Goal: Task Accomplishment & Management: Complete application form

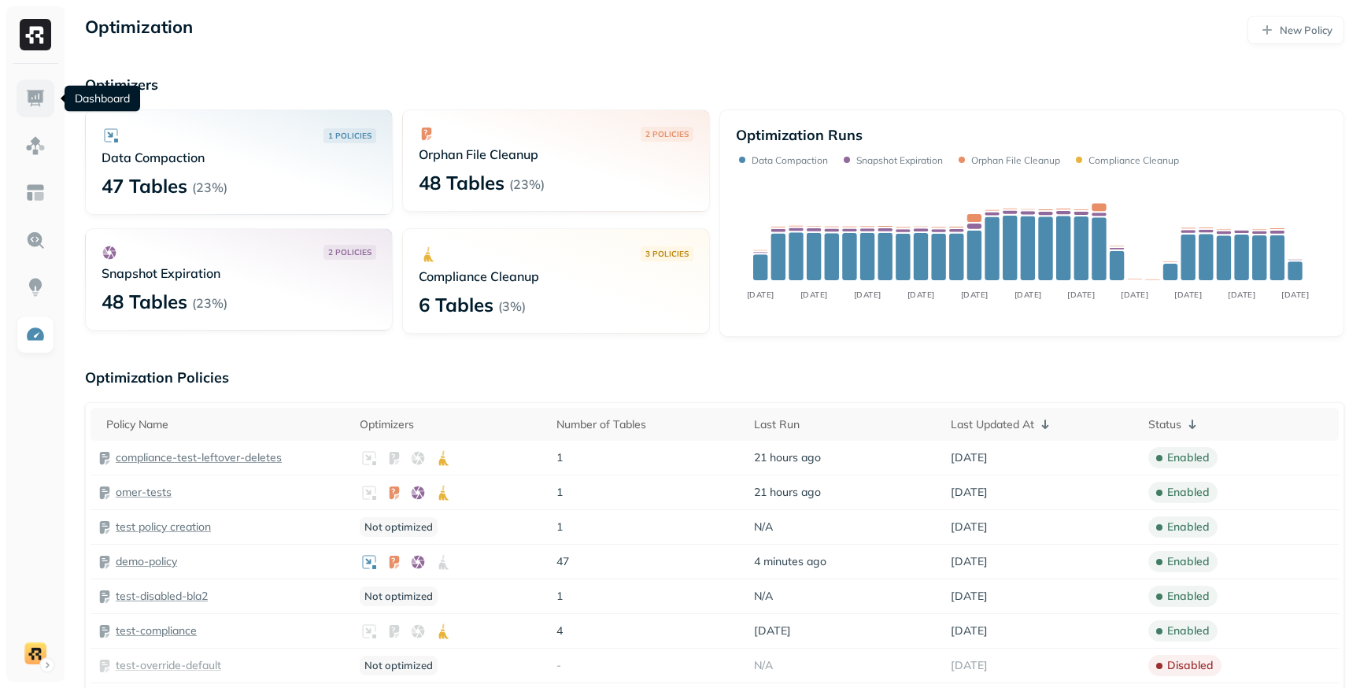
click at [40, 92] on img at bounding box center [35, 98] width 20 height 20
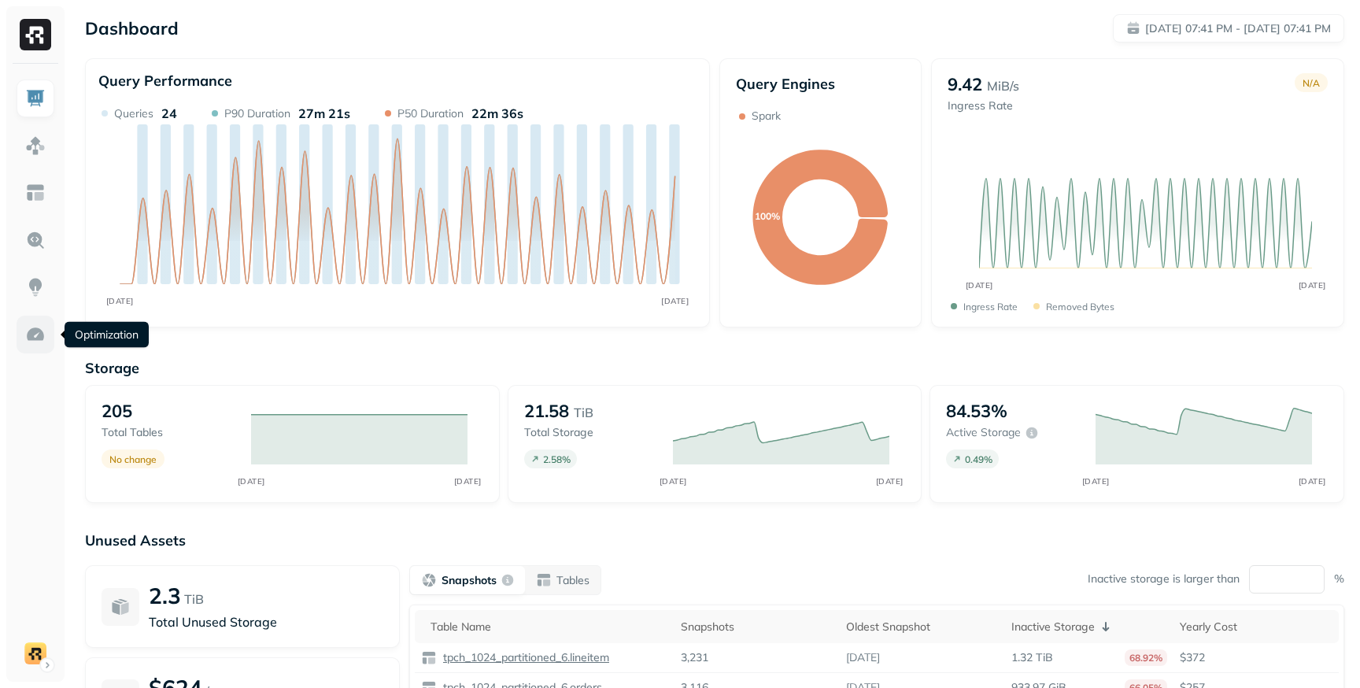
click at [44, 341] on img at bounding box center [35, 334] width 20 height 20
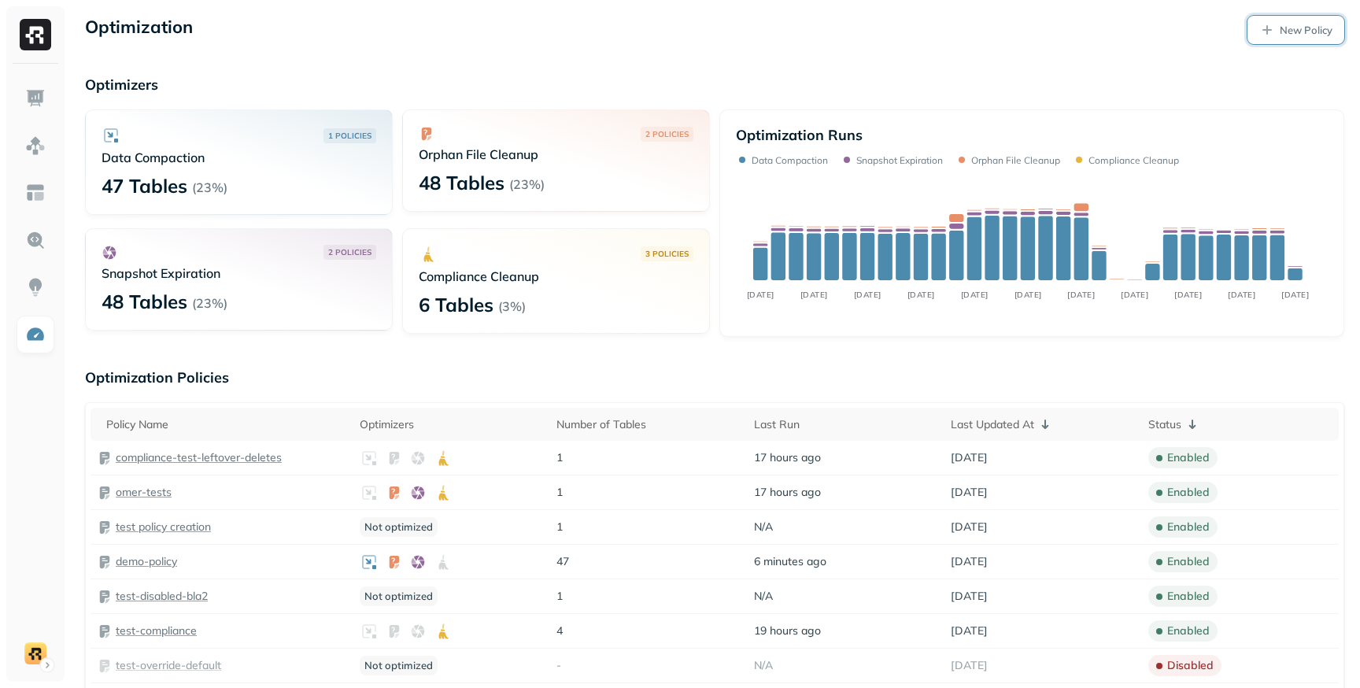
click at [1298, 33] on p "New Policy" at bounding box center [1306, 30] width 53 height 15
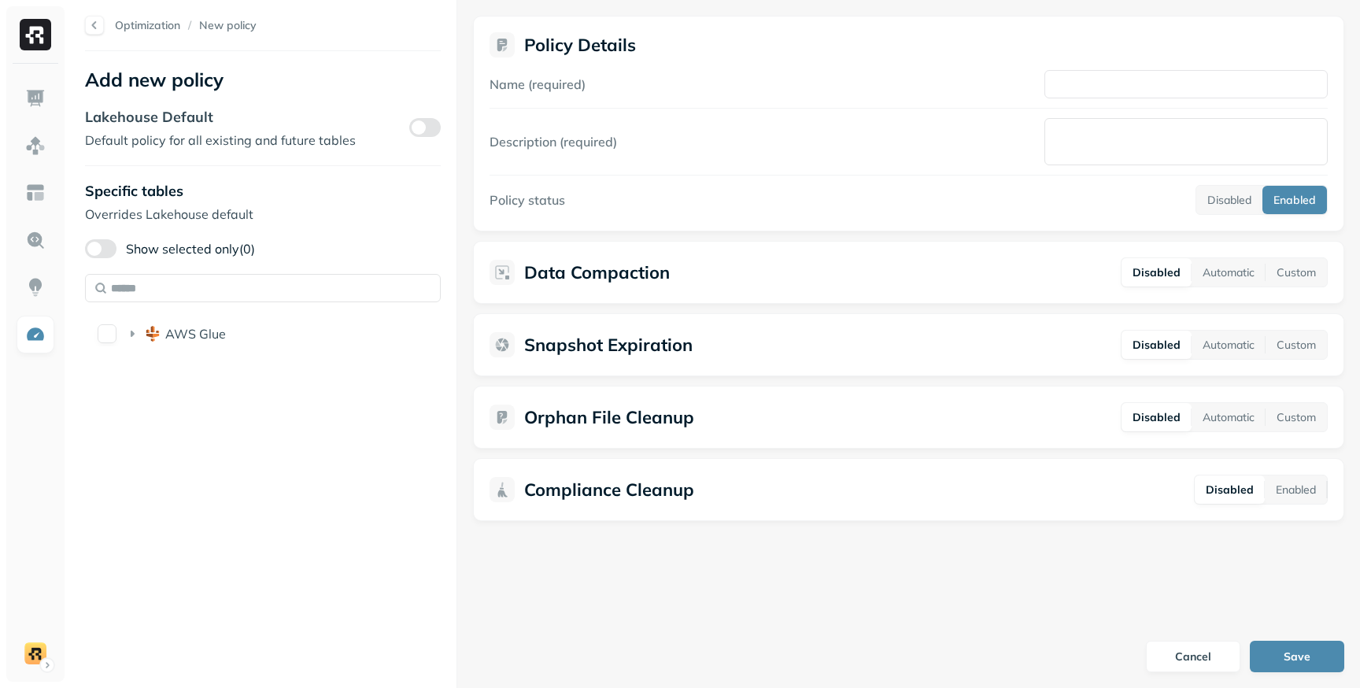
click at [941, 556] on form "Policy Details Name (required) Description (required) Policy status Disabled En…" at bounding box center [908, 344] width 903 height 688
click at [171, 294] on input "text" at bounding box center [263, 288] width 356 height 28
click at [261, 472] on div "Optimization / New policy Add new policy Lakehouse Default Default policy for a…" at bounding box center [262, 344] width 387 height 688
click at [1281, 649] on button "Save" at bounding box center [1297, 656] width 94 height 31
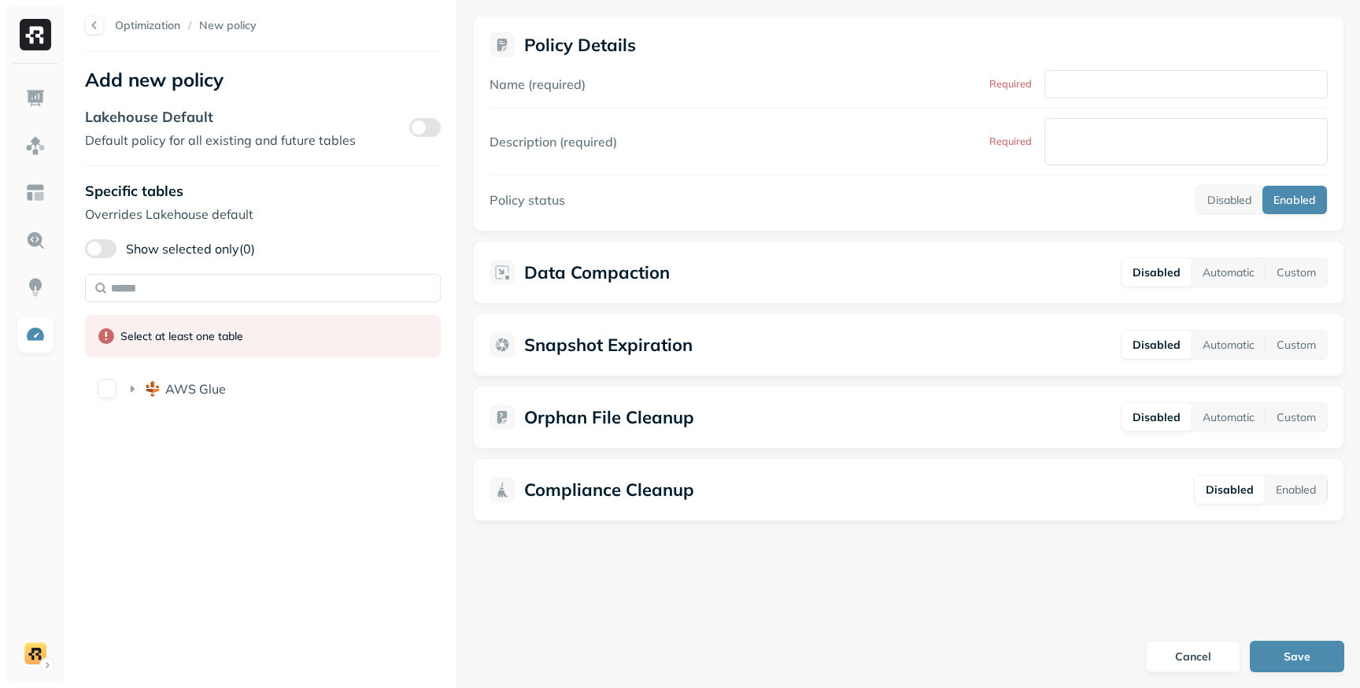
click at [1080, 562] on form "Policy Details Name (required) Required Description (required) Required Policy …" at bounding box center [908, 344] width 903 height 688
click at [109, 242] on button "Show selected only (0)" at bounding box center [100, 248] width 31 height 19
click at [424, 119] on button "button" at bounding box center [424, 127] width 31 height 19
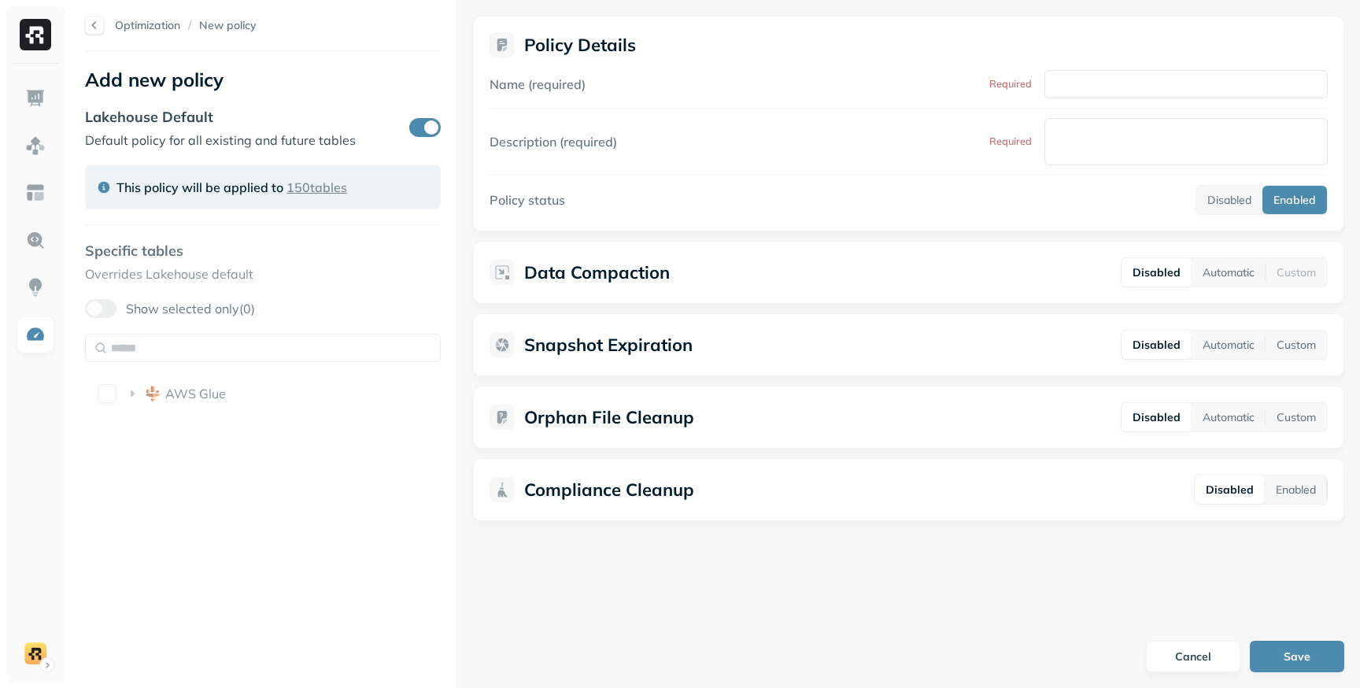
click at [424, 121] on button "button" at bounding box center [424, 127] width 31 height 19
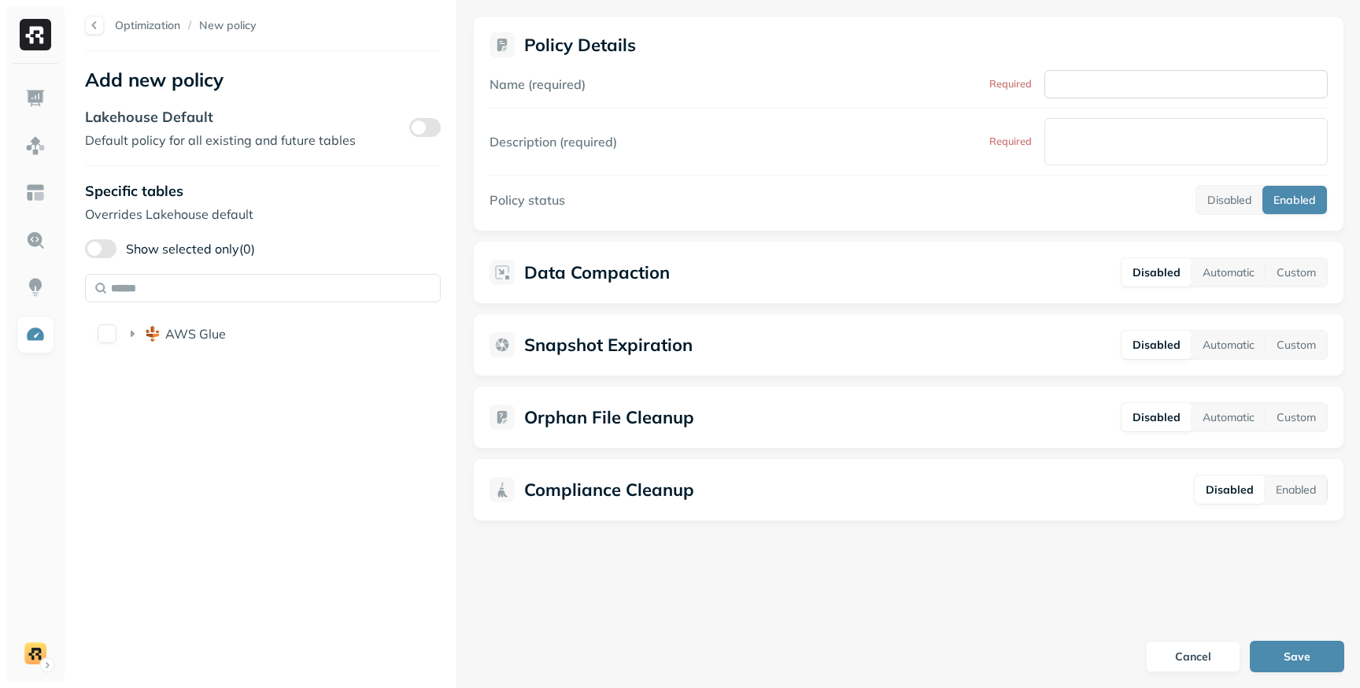
click at [1070, 92] on input "Name (required)" at bounding box center [1185, 84] width 283 height 28
drag, startPoint x: 1022, startPoint y: 84, endPoint x: 981, endPoint y: 84, distance: 40.9
click at [981, 84] on div "Name (required) Required" at bounding box center [909, 84] width 838 height 28
click at [979, 85] on div "Name (required) Required" at bounding box center [909, 84] width 838 height 28
drag, startPoint x: 534, startPoint y: 85, endPoint x: 577, endPoint y: 85, distance: 43.3
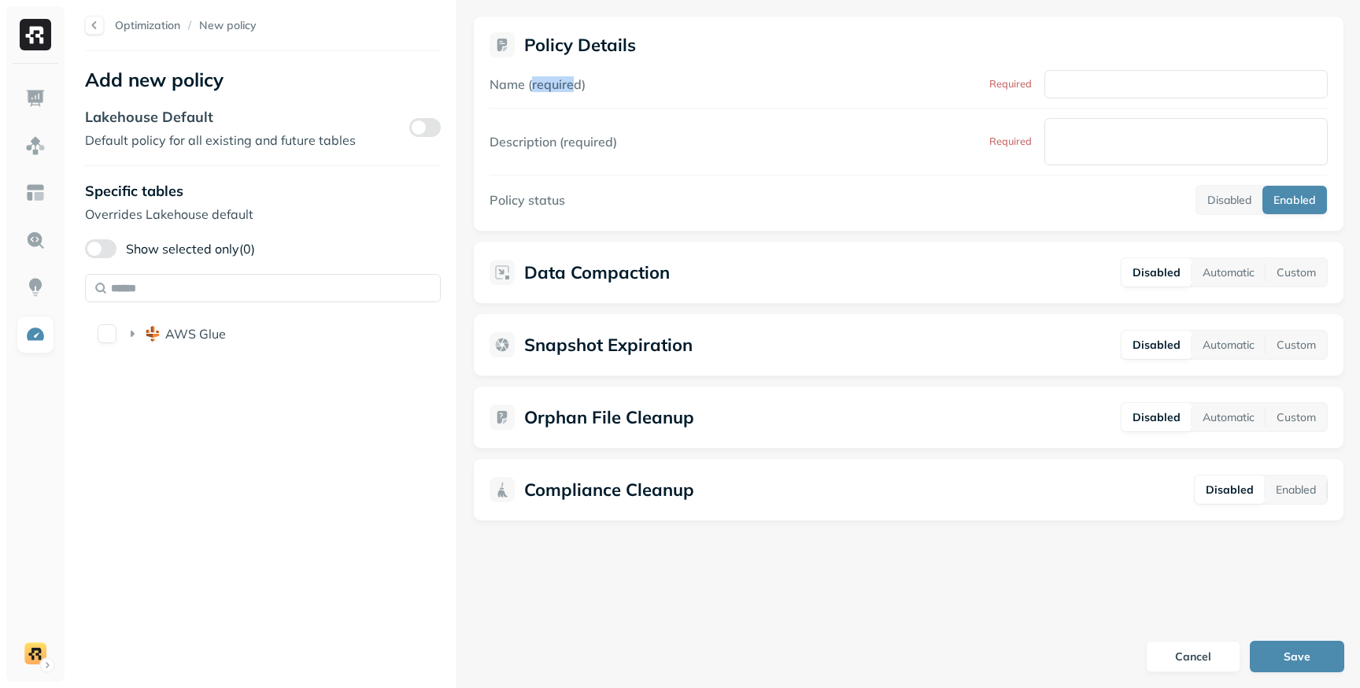
click at [577, 85] on label "Name (required)" at bounding box center [538, 84] width 96 height 16
click at [593, 87] on div "Name (required) Required" at bounding box center [909, 84] width 838 height 28
click at [1075, 90] on input "Name (required)" at bounding box center [1185, 84] width 283 height 28
click at [544, 85] on label "Name (required)" at bounding box center [538, 84] width 96 height 16
click at [1044, 85] on input "Name (required)" at bounding box center [1185, 84] width 283 height 28
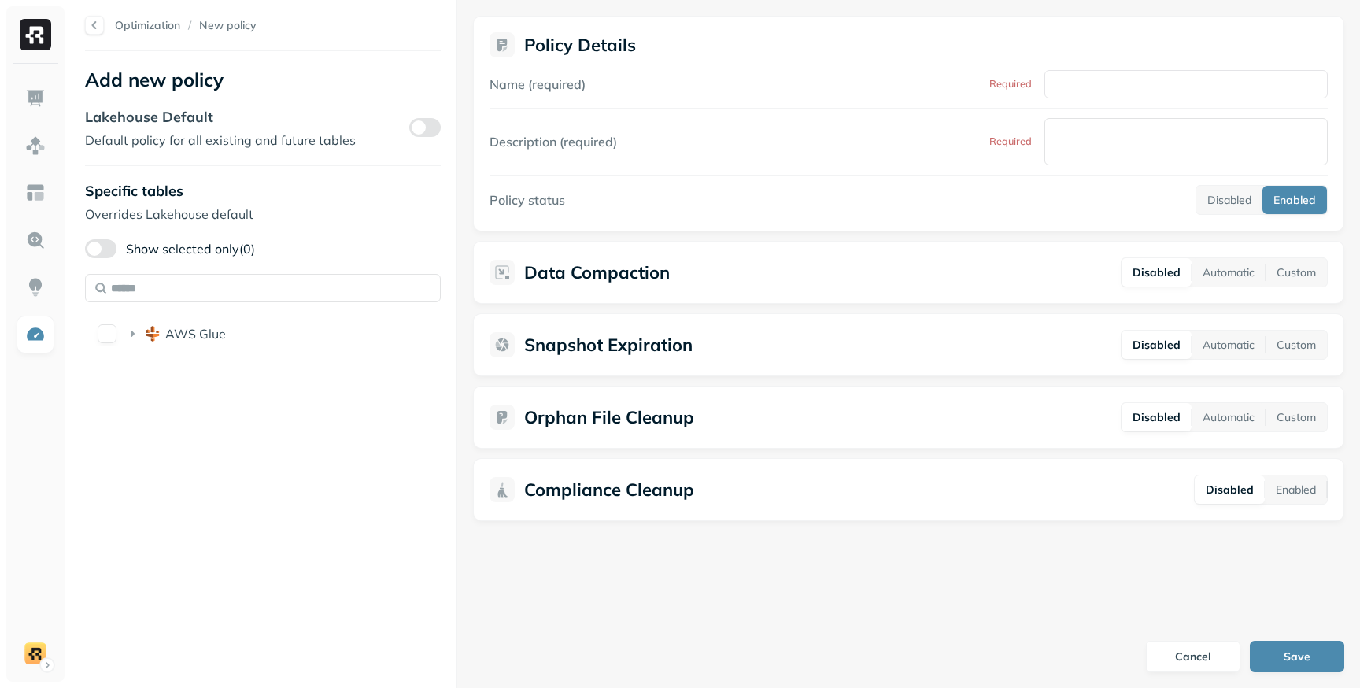
click at [821, 110] on div "Name (required) Required Description (required) Required Policy status Disabled…" at bounding box center [909, 142] width 838 height 145
click at [1071, 158] on textarea "Description (required)" at bounding box center [1185, 141] width 283 height 47
click at [1024, 150] on div "Description (required) Required" at bounding box center [909, 141] width 838 height 47
drag, startPoint x: 990, startPoint y: 84, endPoint x: 1034, endPoint y: 84, distance: 44.1
click at [1034, 84] on div "Name (required) Required" at bounding box center [909, 84] width 838 height 28
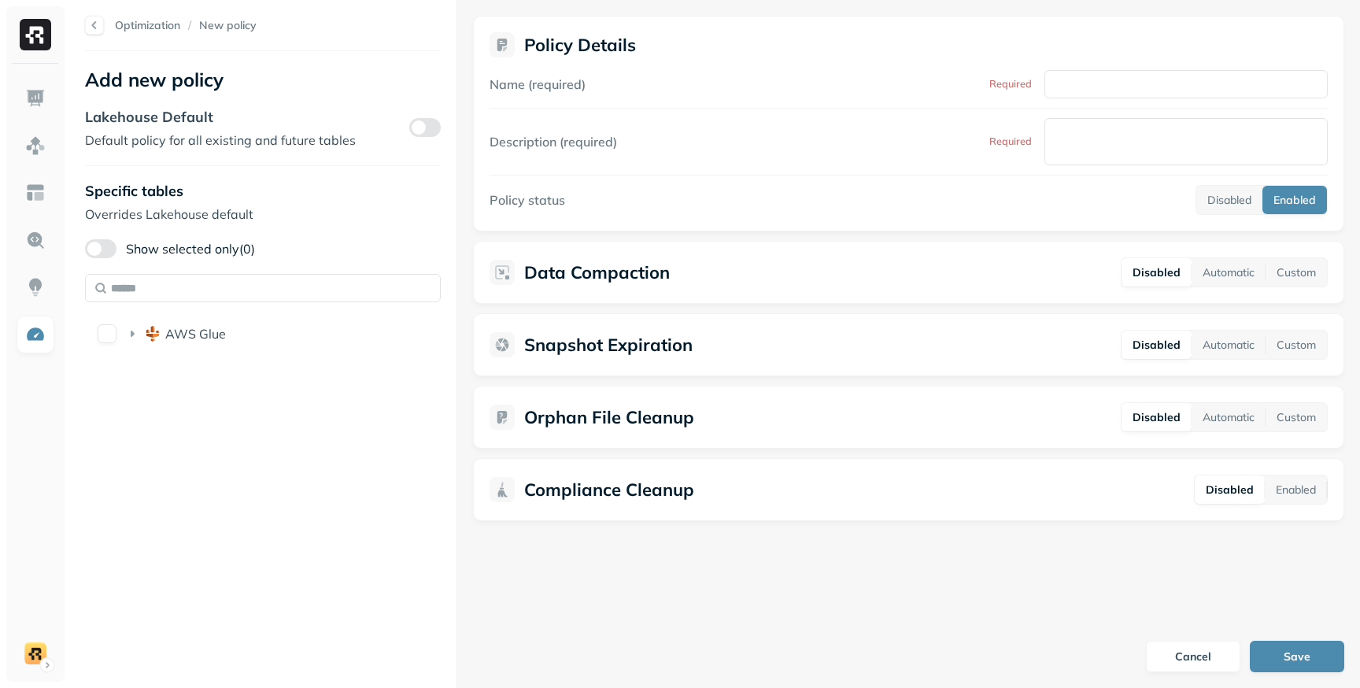
click at [737, 87] on div "Name (required) Required" at bounding box center [909, 84] width 838 height 28
drag, startPoint x: 527, startPoint y: 87, endPoint x: 608, endPoint y: 86, distance: 81.1
click at [608, 87] on div "Name (required) Required" at bounding box center [909, 84] width 838 height 28
click at [608, 86] on div "Name (required) Required" at bounding box center [909, 84] width 838 height 28
click at [1278, 653] on button "Save" at bounding box center [1297, 656] width 94 height 31
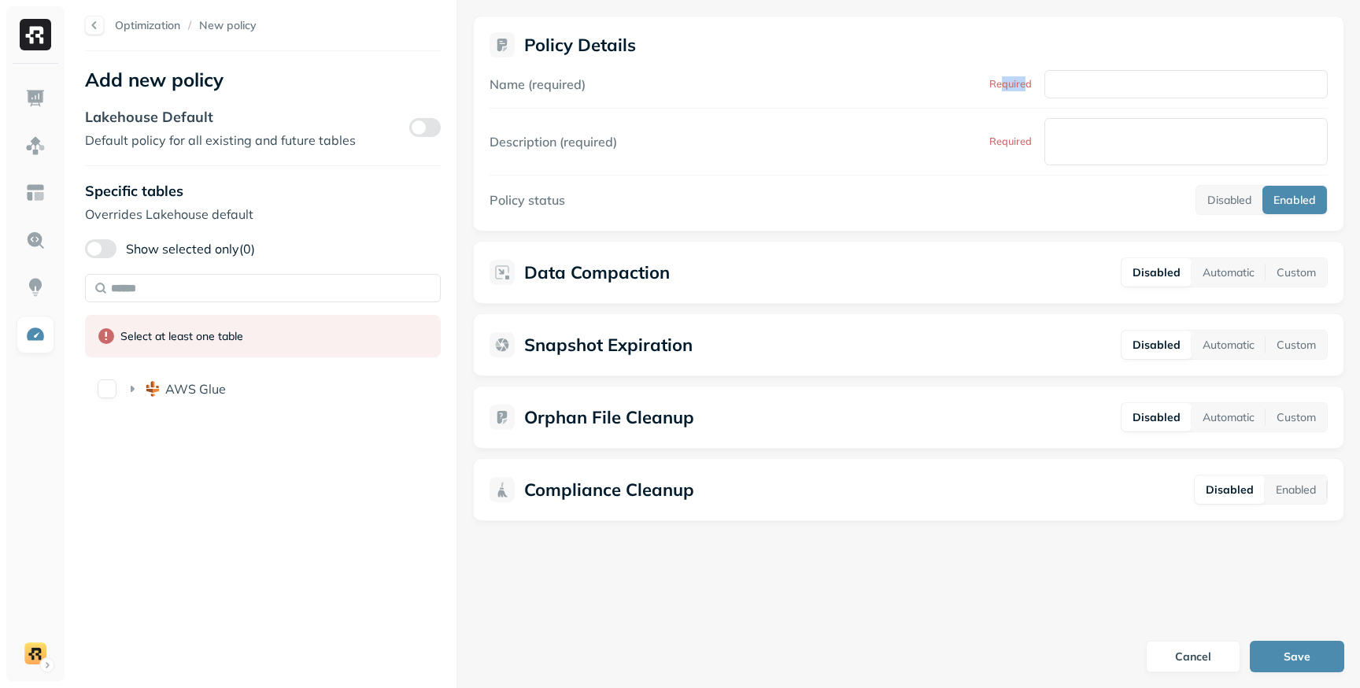
drag, startPoint x: 1025, startPoint y: 80, endPoint x: 1000, endPoint y: 80, distance: 24.4
click at [1000, 80] on p "Required" at bounding box center [1010, 83] width 43 height 15
drag, startPoint x: 589, startPoint y: 87, endPoint x: 538, endPoint y: 84, distance: 50.5
click at [538, 84] on div "Name (required) Required" at bounding box center [909, 84] width 838 height 28
click at [531, 86] on label "Name (required)" at bounding box center [538, 84] width 96 height 16
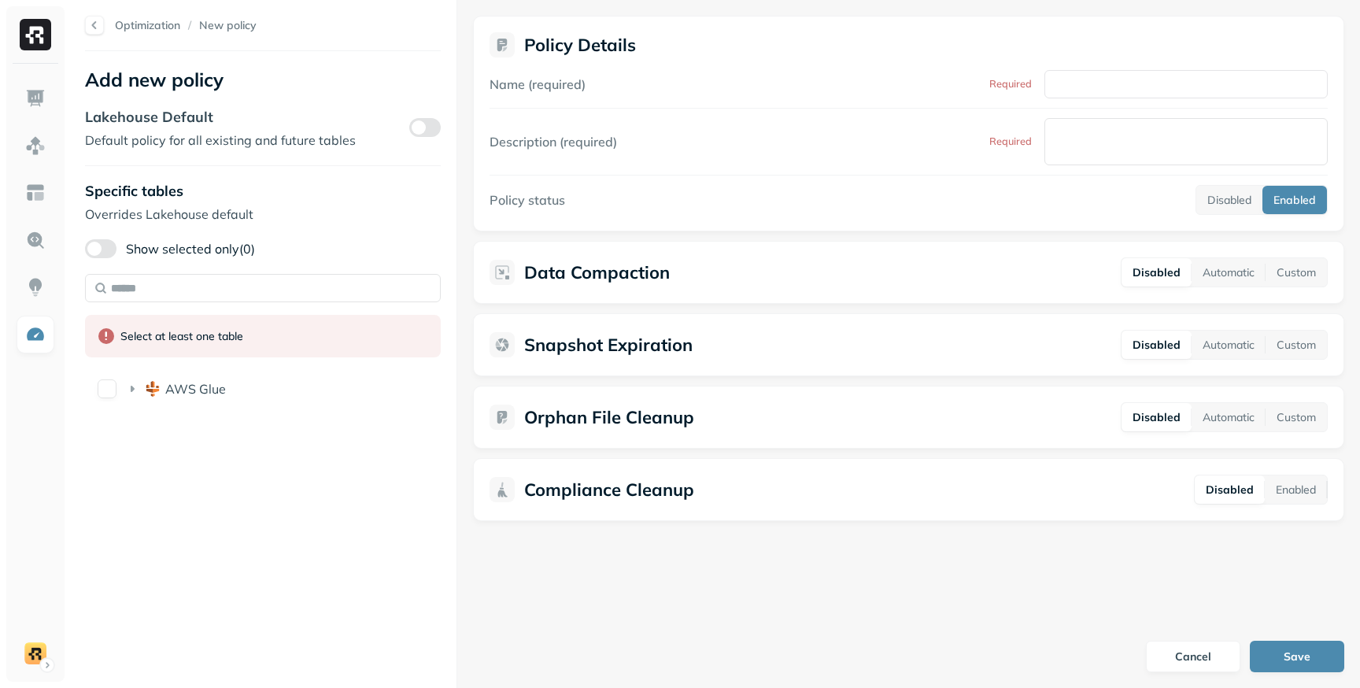
click at [1044, 86] on input "Name (required)" at bounding box center [1185, 84] width 283 height 28
type input "******"
click at [1102, 137] on textarea "Description (required)" at bounding box center [1185, 141] width 283 height 47
type textarea "******"
click at [1279, 648] on button "Save" at bounding box center [1297, 656] width 94 height 31
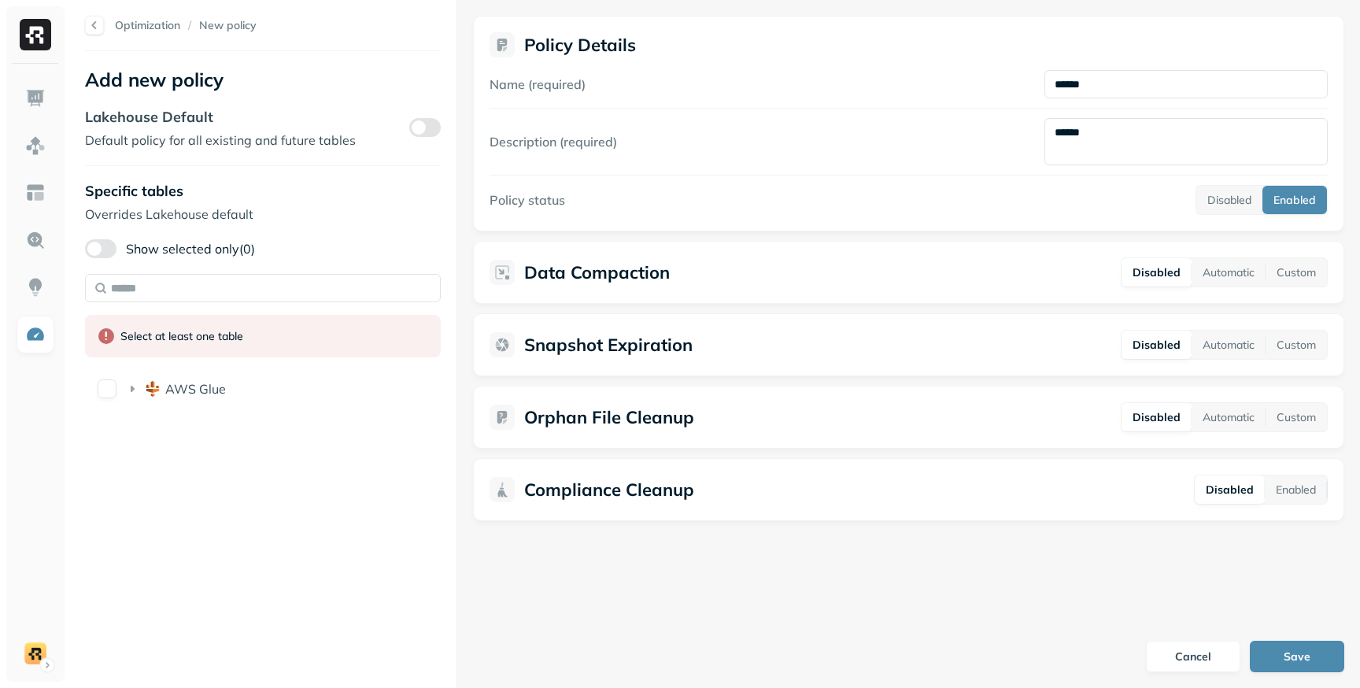
click at [92, 22] on div at bounding box center [94, 25] width 19 height 19
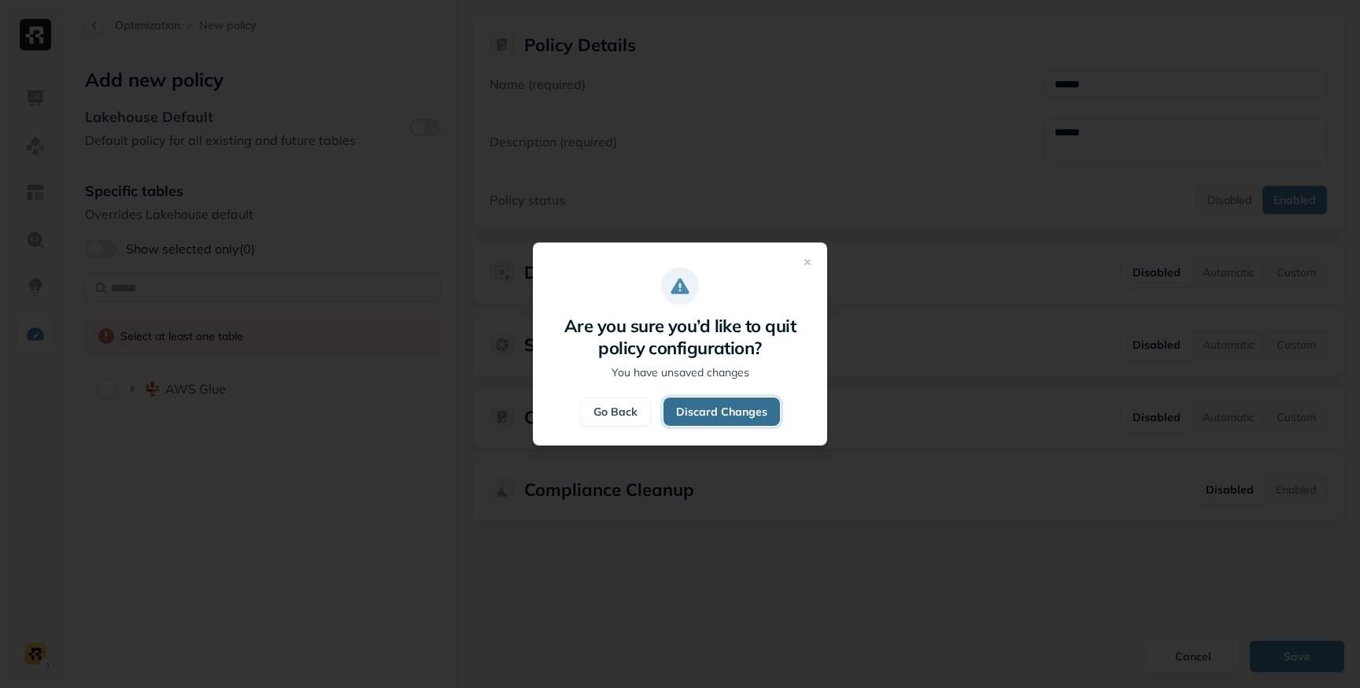
click at [718, 412] on button "Discard Changes" at bounding box center [721, 411] width 116 height 28
